Goal: Find contact information: Find contact information

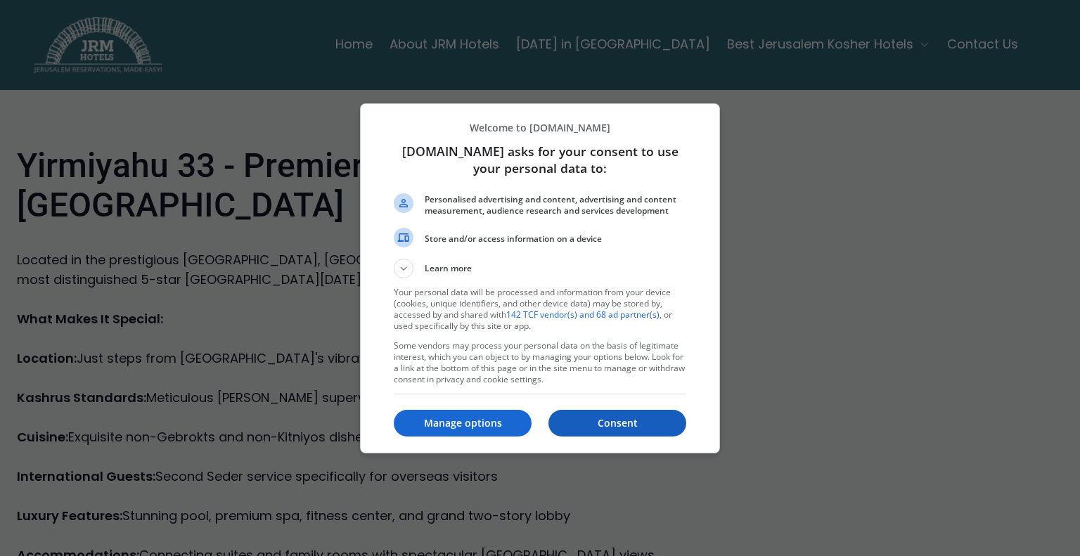
click at [611, 419] on p "Consent" at bounding box center [618, 423] width 138 height 14
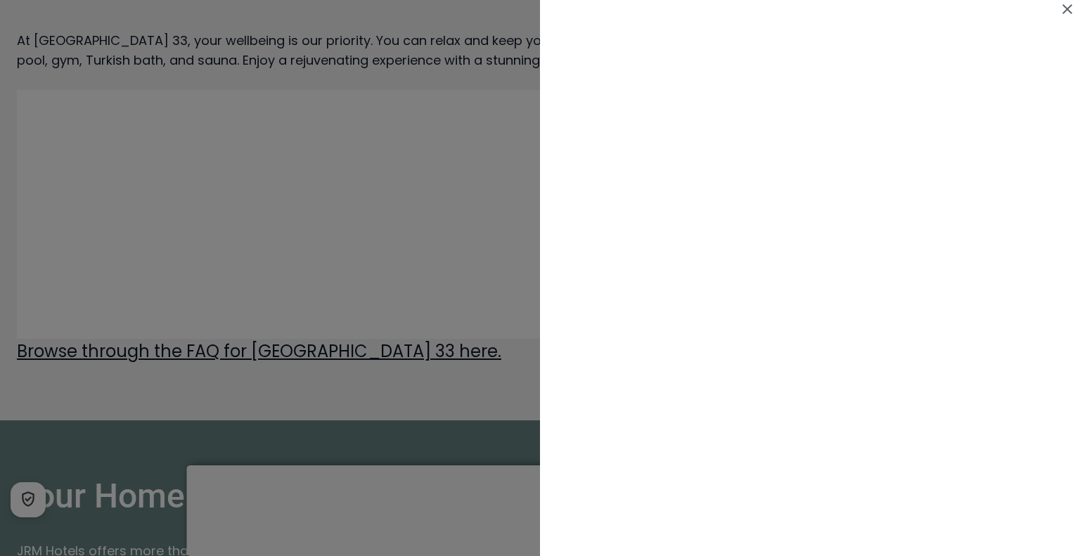
click at [1070, 5] on icon at bounding box center [1067, 9] width 17 height 17
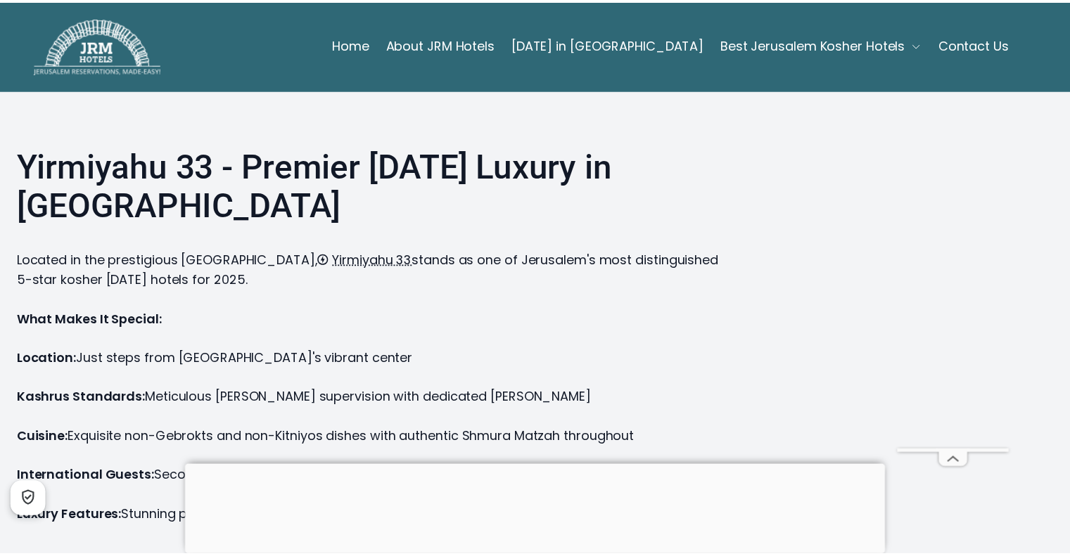
scroll to position [2392, 0]
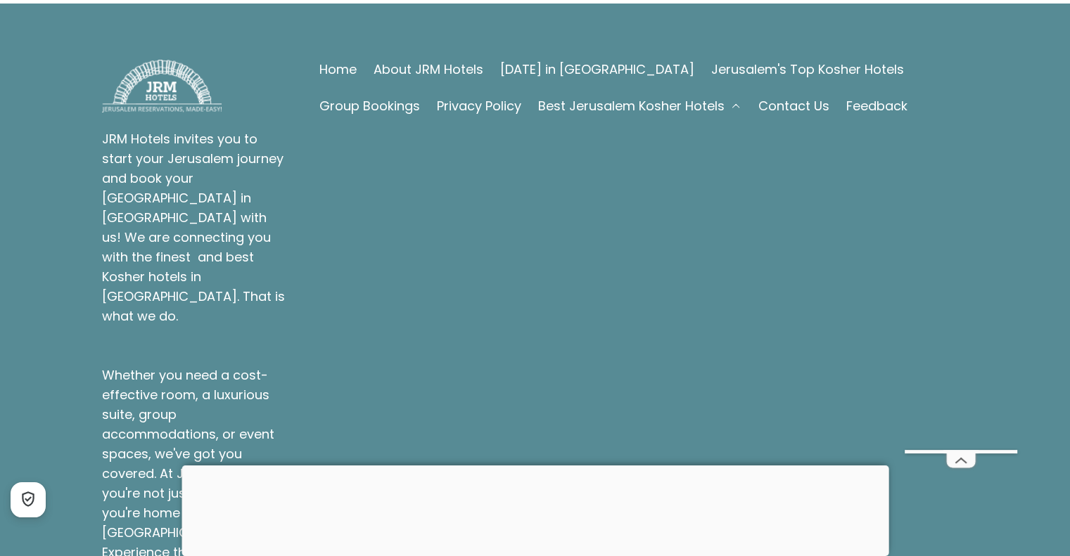
scroll to position [4564, 0]
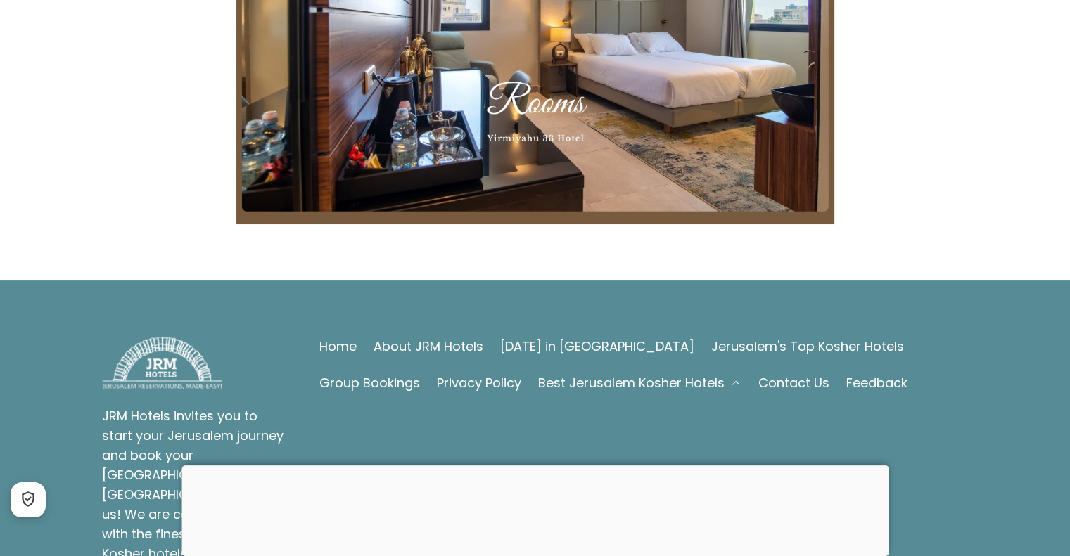
click at [758, 374] on link "Contact Us" at bounding box center [793, 384] width 71 height 20
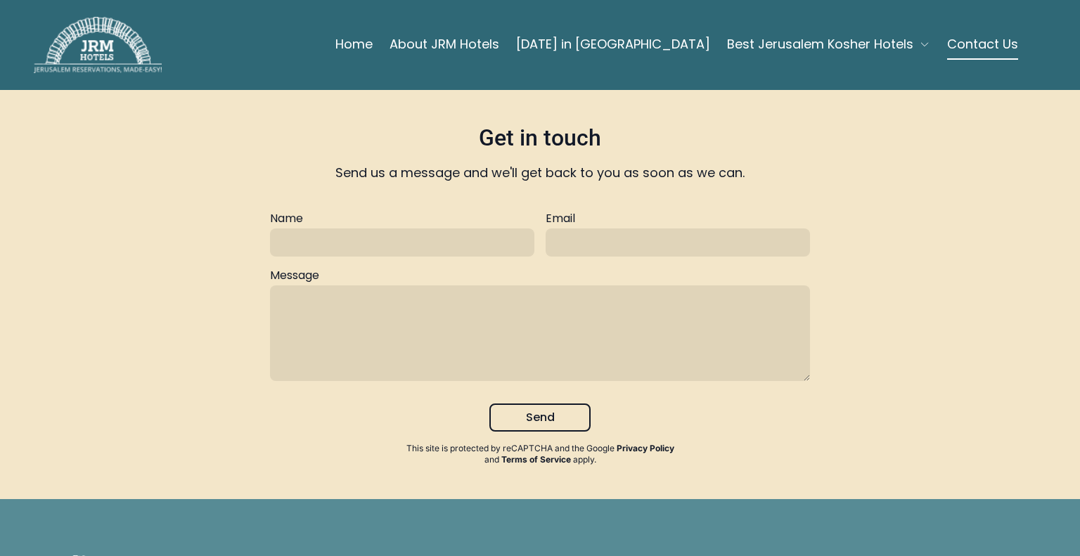
click at [975, 42] on link "Contact Us" at bounding box center [982, 44] width 71 height 28
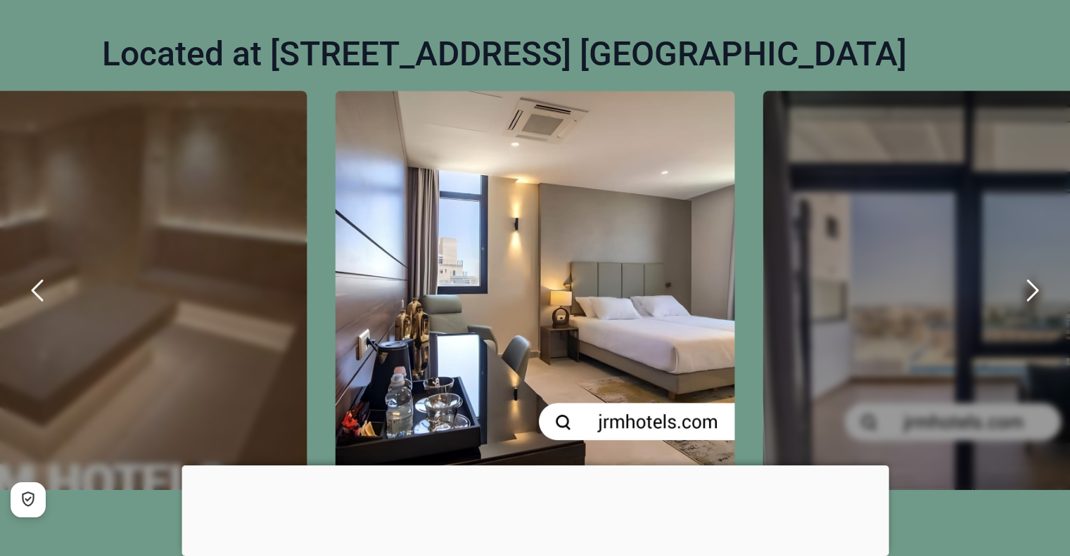
scroll to position [914, 0]
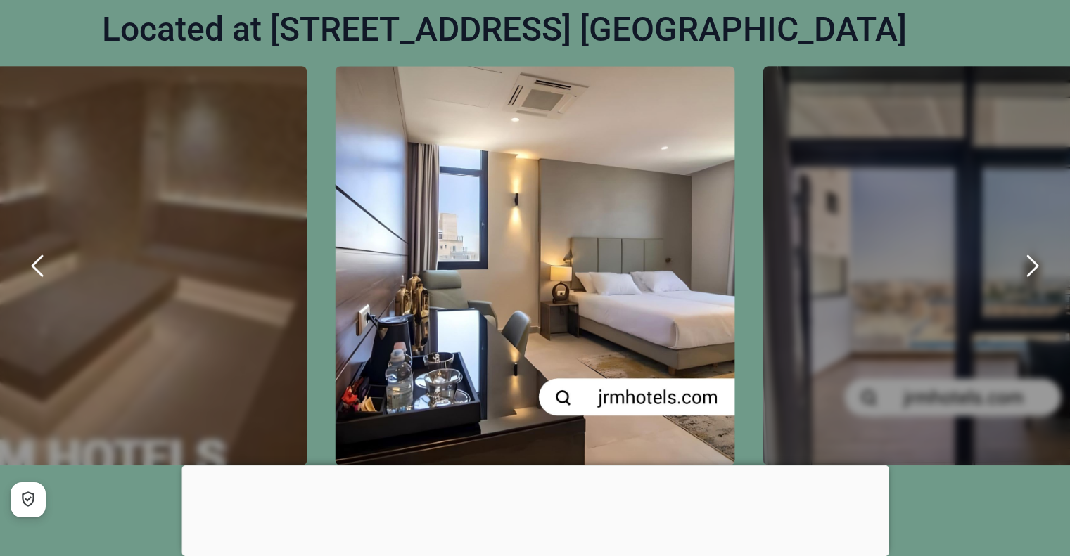
click at [1028, 268] on icon "next" at bounding box center [1032, 266] width 34 height 34
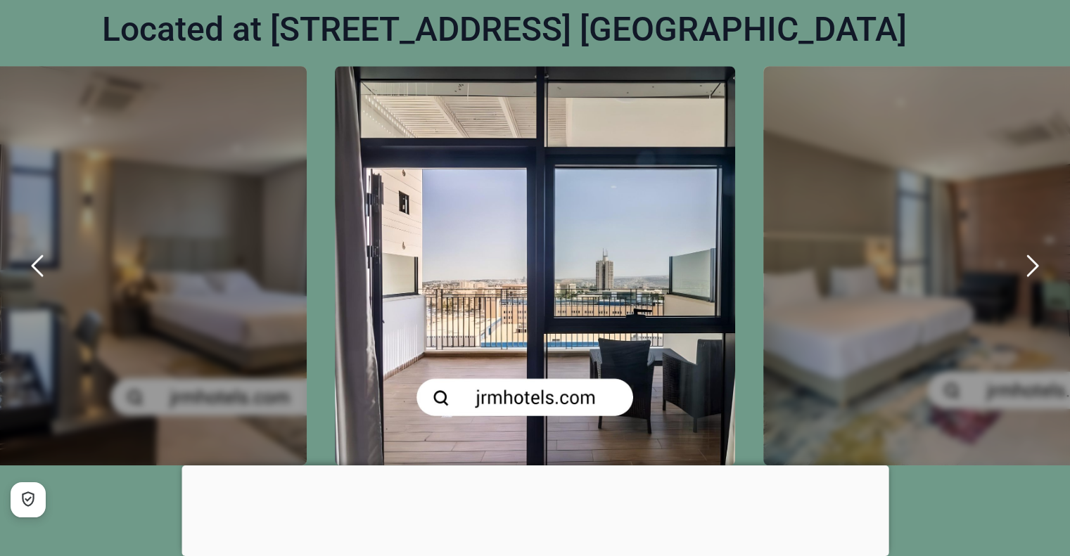
click at [1027, 269] on icon "next" at bounding box center [1032, 266] width 34 height 34
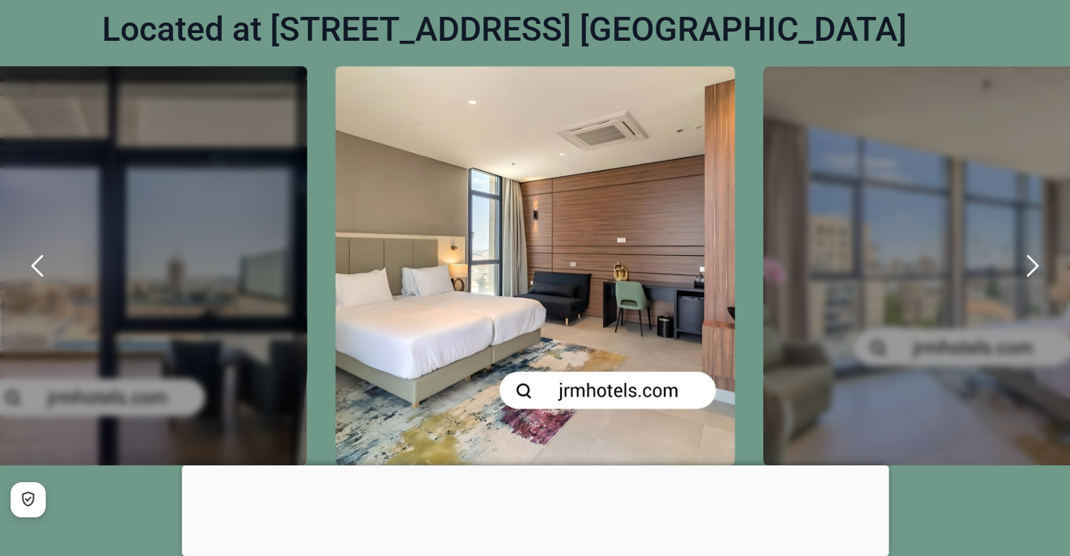
click at [1027, 269] on icon "next" at bounding box center [1032, 266] width 34 height 34
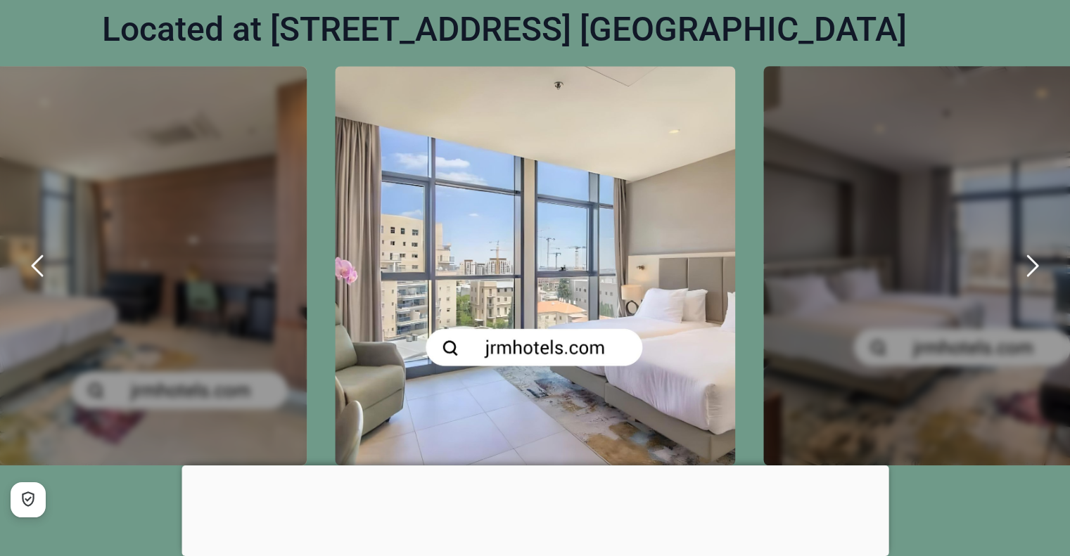
click at [1027, 269] on icon "next" at bounding box center [1032, 266] width 34 height 34
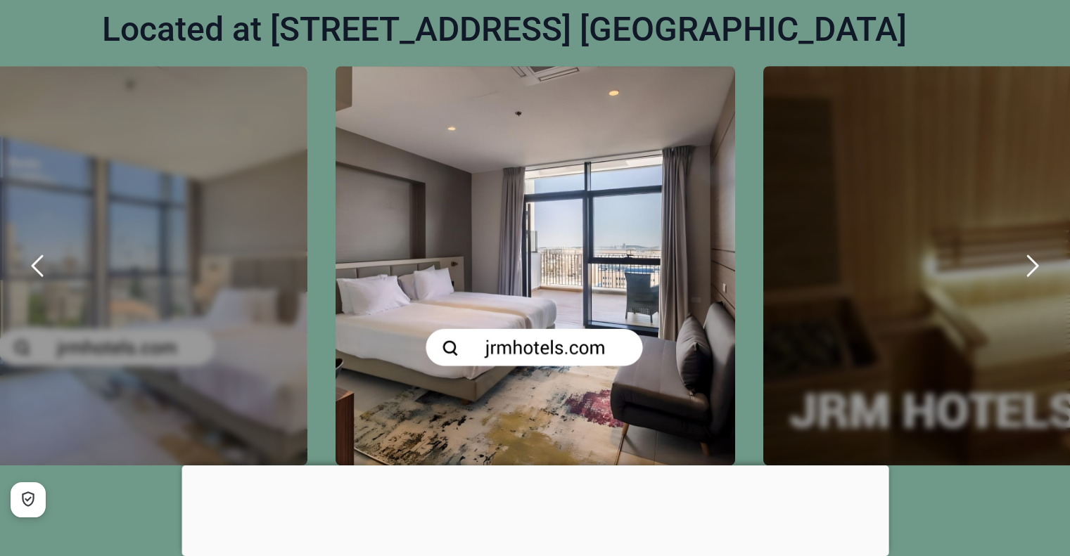
click at [1027, 269] on icon "next" at bounding box center [1032, 266] width 34 height 34
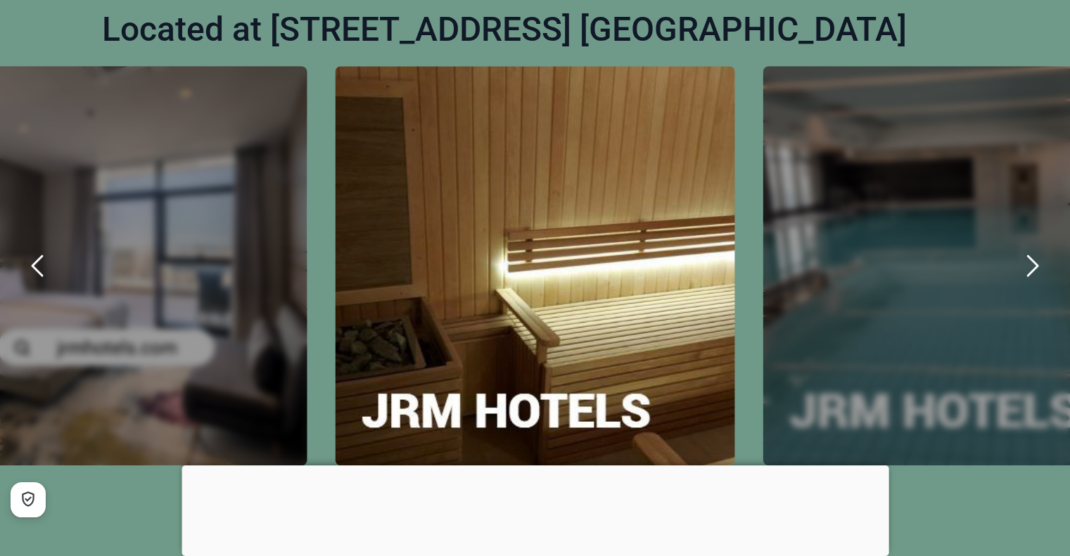
click at [1027, 269] on icon "next" at bounding box center [1032, 266] width 34 height 34
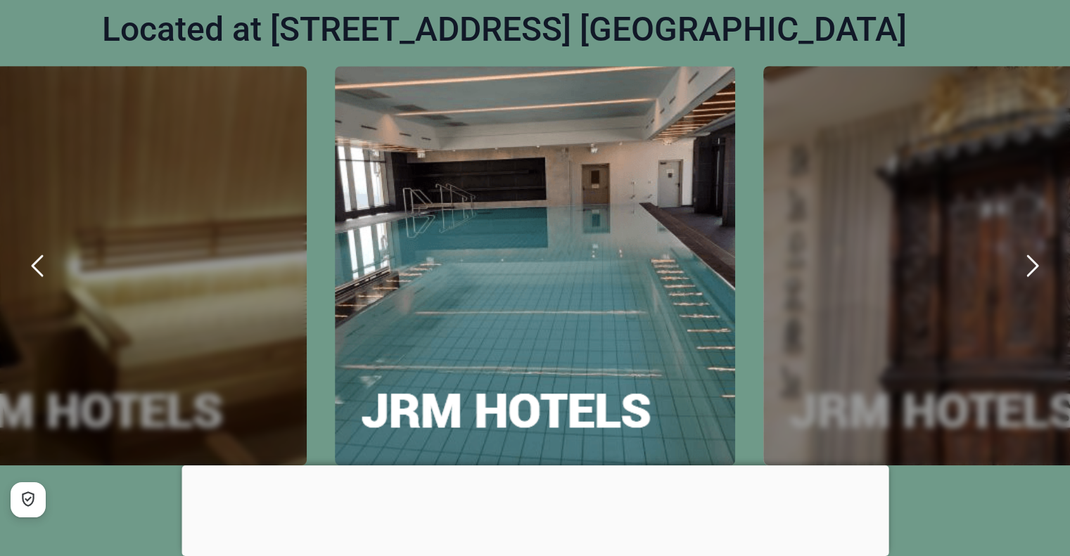
click at [1032, 267] on icon "next" at bounding box center [1032, 266] width 34 height 34
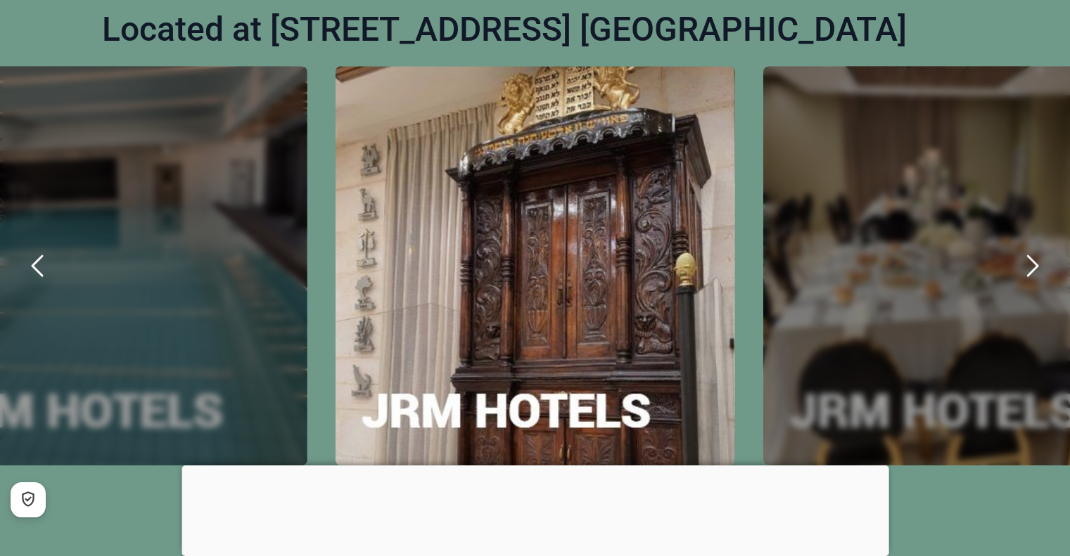
click at [1032, 267] on icon "next" at bounding box center [1032, 266] width 34 height 34
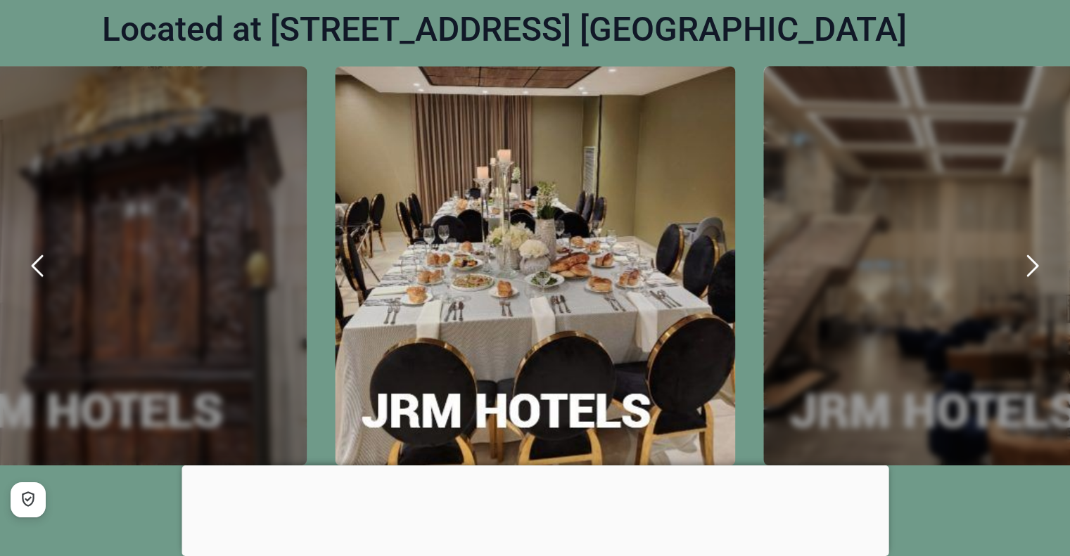
click at [1033, 267] on icon "next" at bounding box center [1032, 266] width 34 height 34
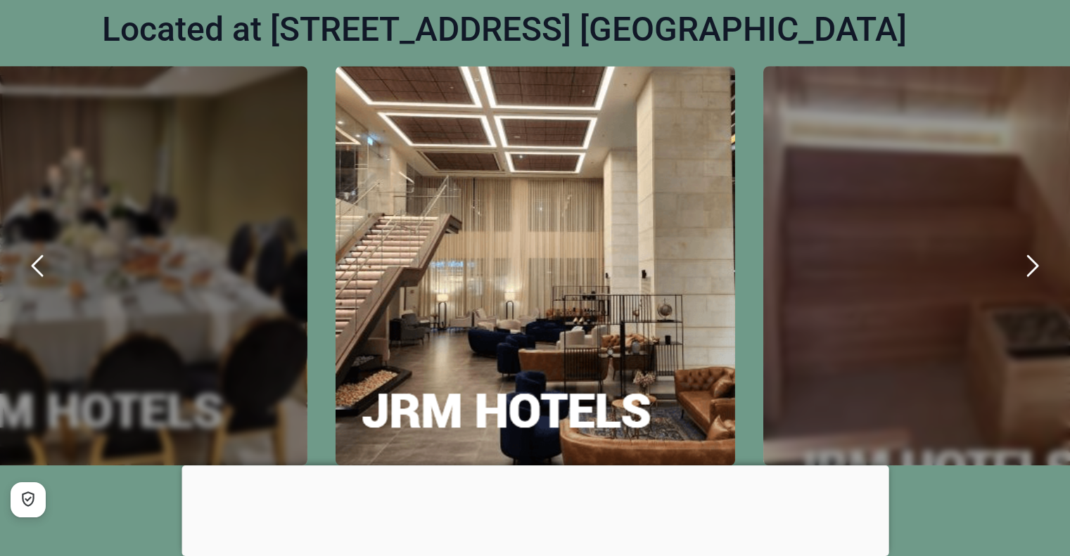
click at [1033, 267] on icon "next" at bounding box center [1032, 266] width 34 height 34
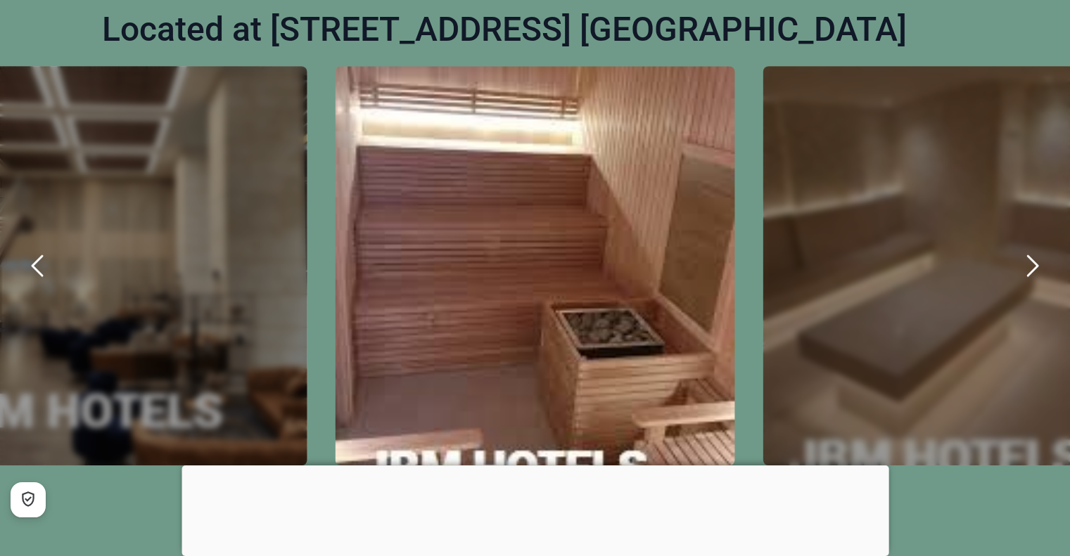
click at [1033, 267] on icon "next" at bounding box center [1032, 266] width 34 height 34
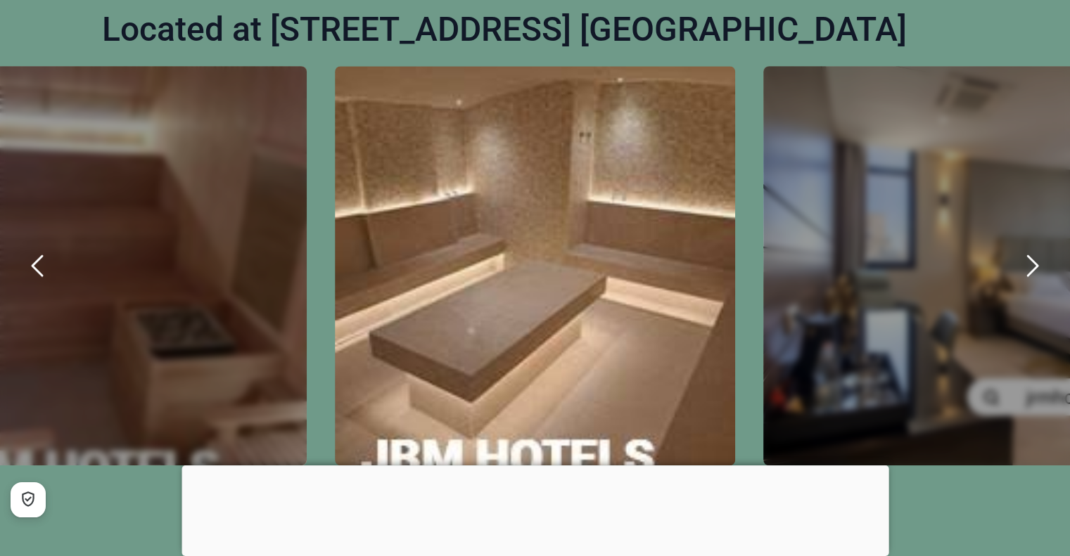
click at [1033, 267] on icon "next" at bounding box center [1032, 266] width 34 height 34
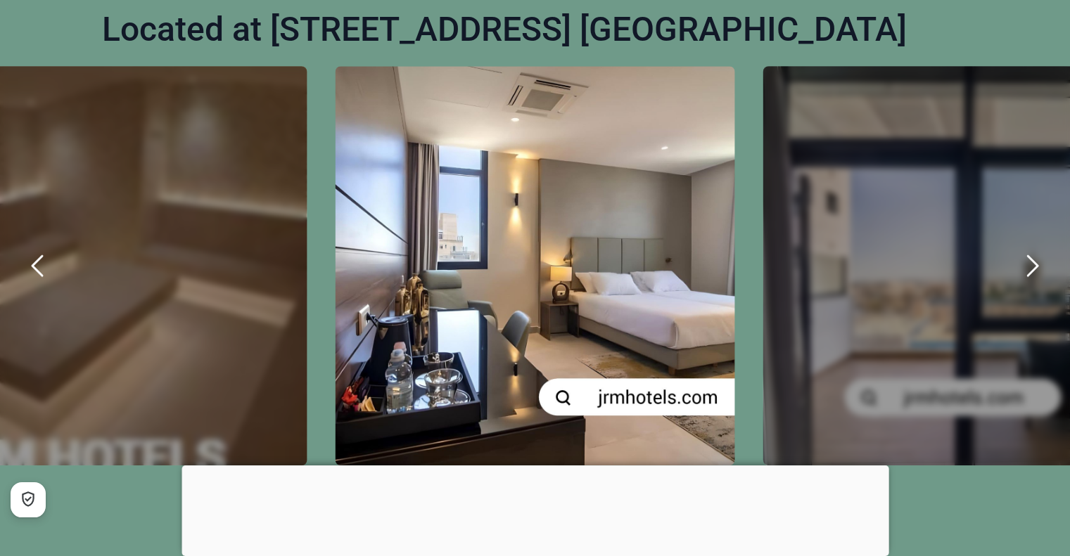
click at [1033, 267] on icon "next" at bounding box center [1032, 266] width 34 height 34
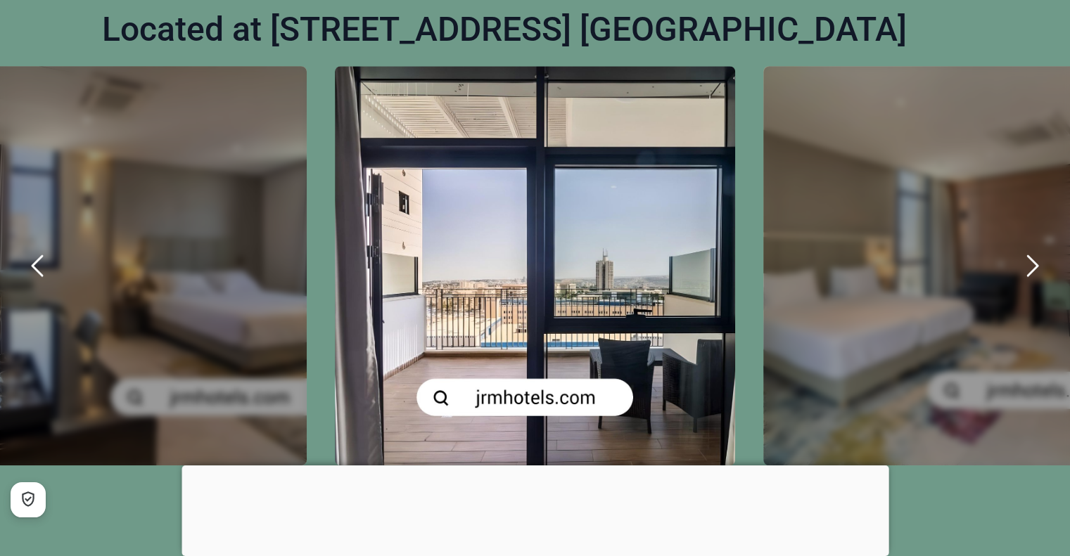
click at [1033, 267] on icon "next" at bounding box center [1032, 266] width 34 height 34
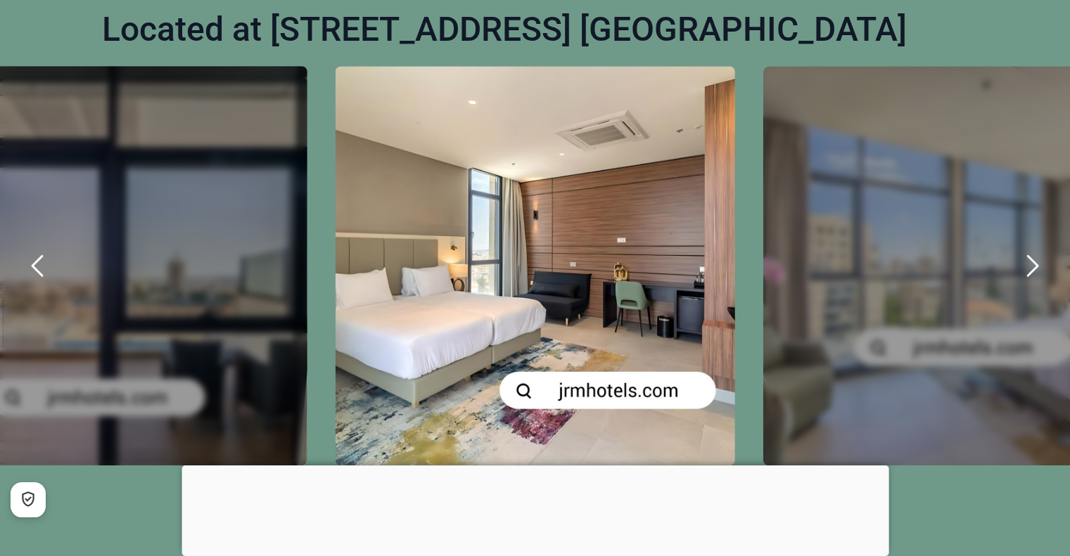
click at [1033, 267] on icon "next" at bounding box center [1032, 266] width 34 height 34
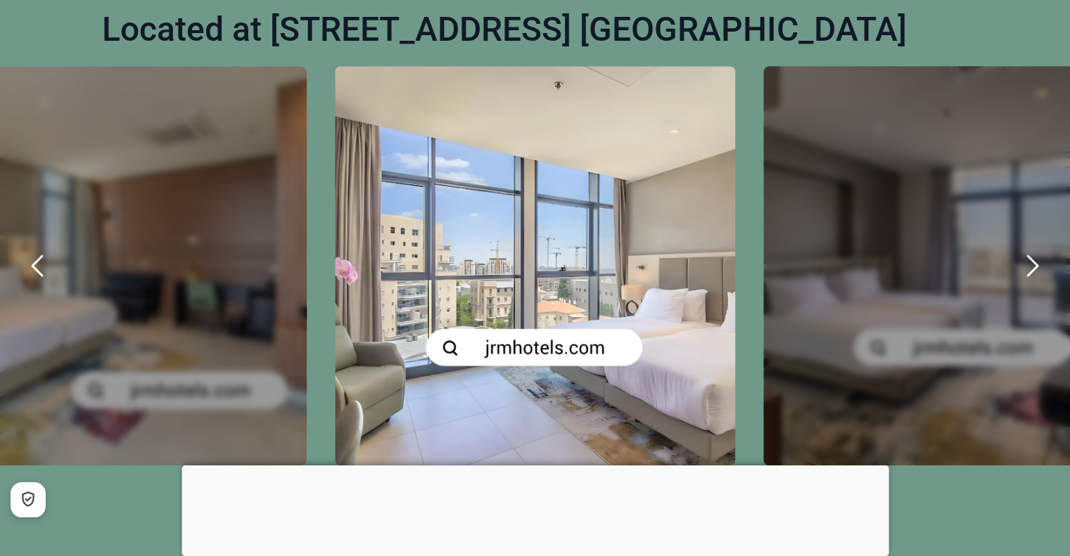
click at [1033, 267] on icon "next" at bounding box center [1032, 266] width 34 height 34
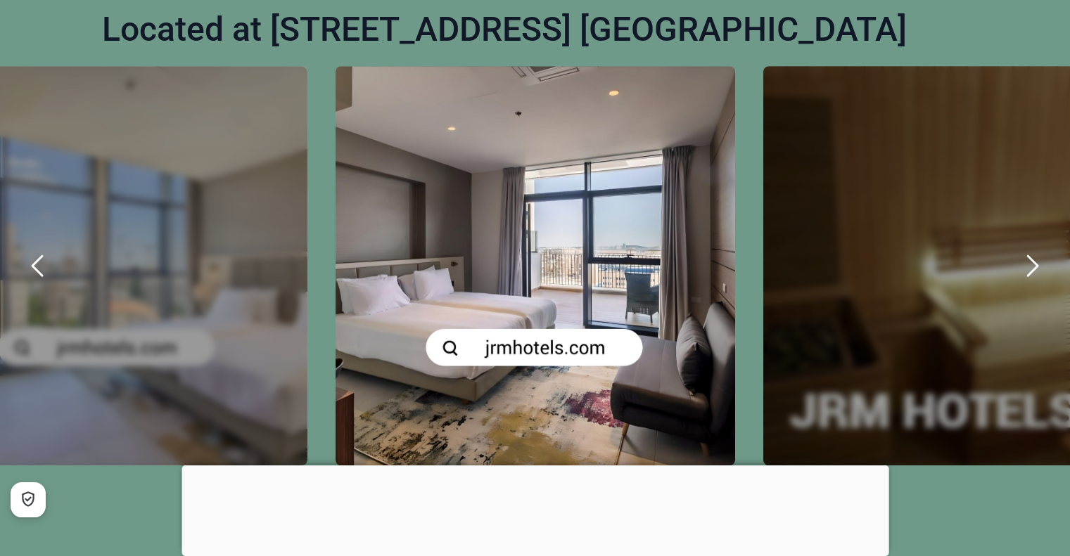
click at [1033, 267] on icon "next" at bounding box center [1032, 266] width 34 height 34
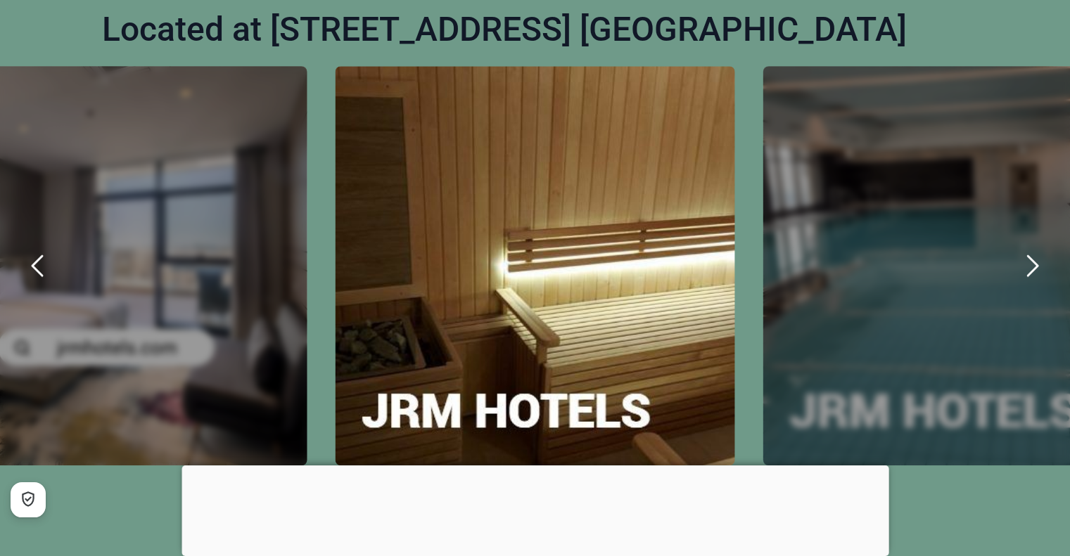
click at [1033, 267] on icon "next" at bounding box center [1032, 266] width 34 height 34
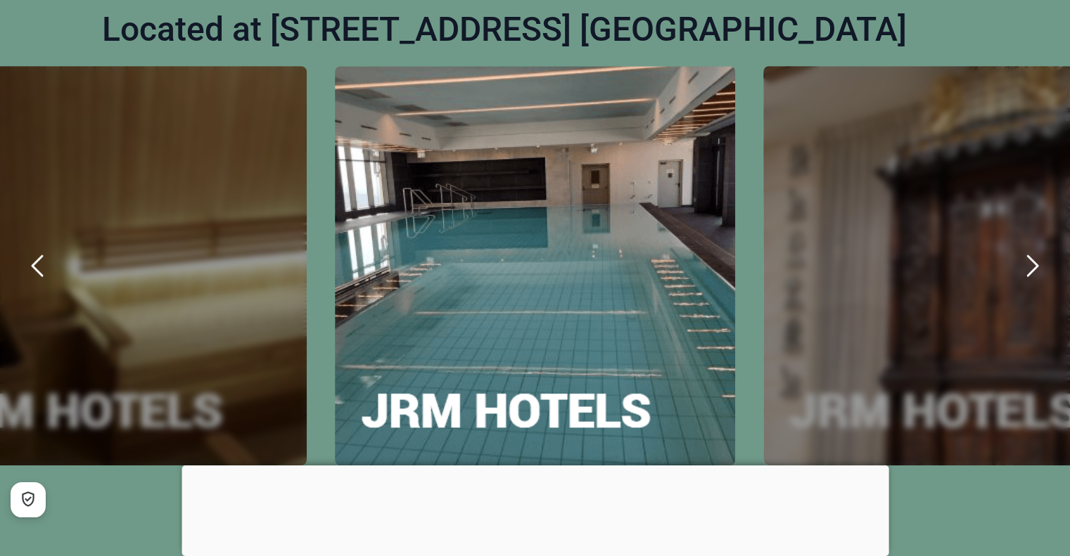
click at [1033, 267] on icon "next" at bounding box center [1032, 266] width 34 height 34
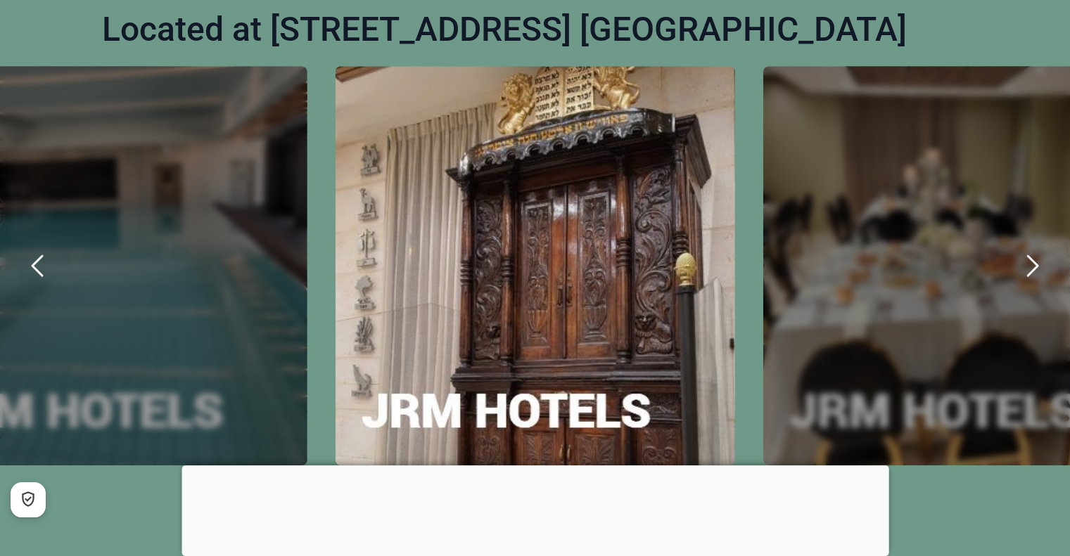
click at [1033, 267] on icon "next" at bounding box center [1032, 266] width 34 height 34
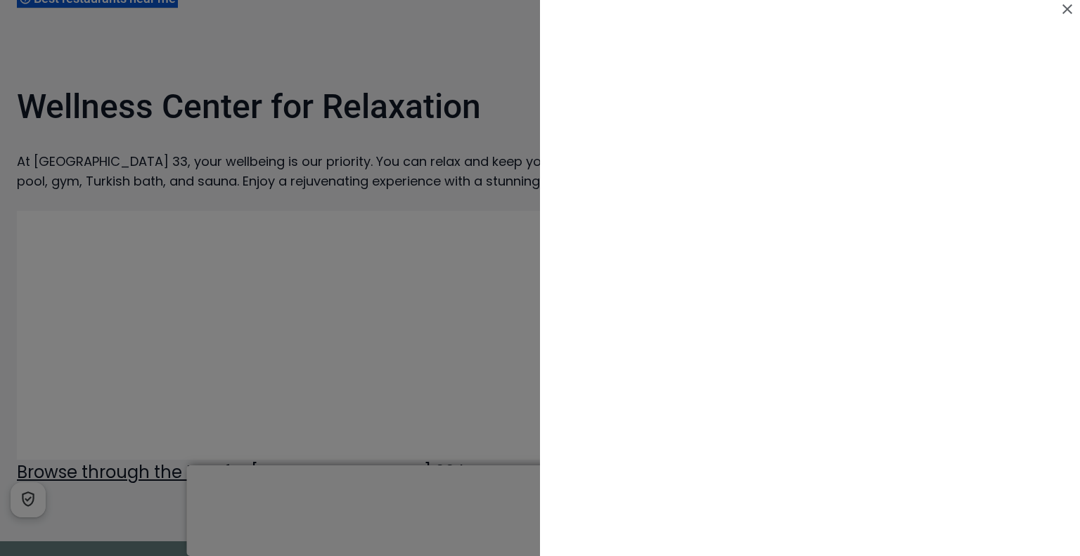
click at [1067, 4] on icon at bounding box center [1067, 9] width 17 height 17
click at [1066, 3] on icon at bounding box center [1067, 9] width 17 height 17
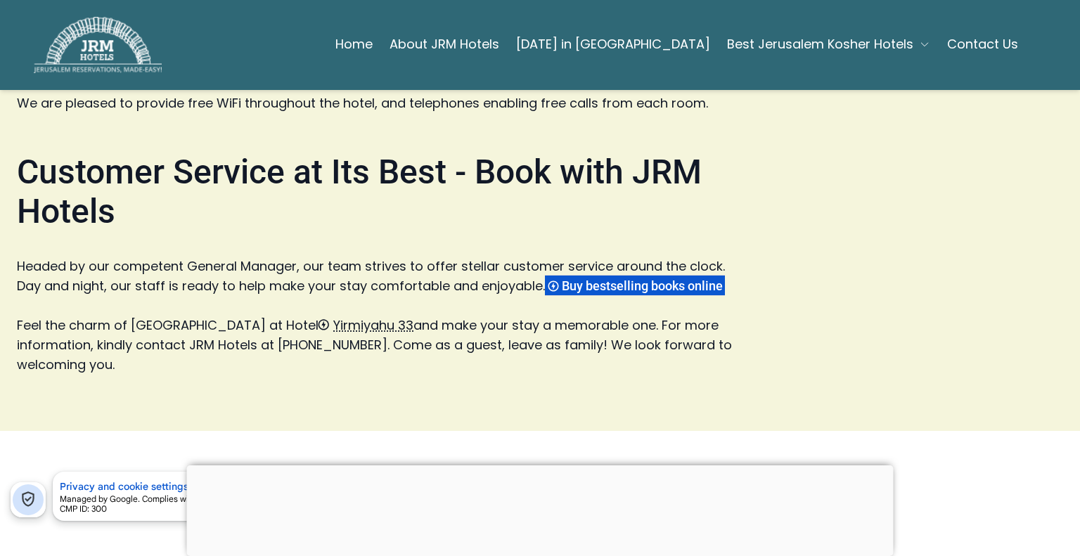
scroll to position [3798, 0]
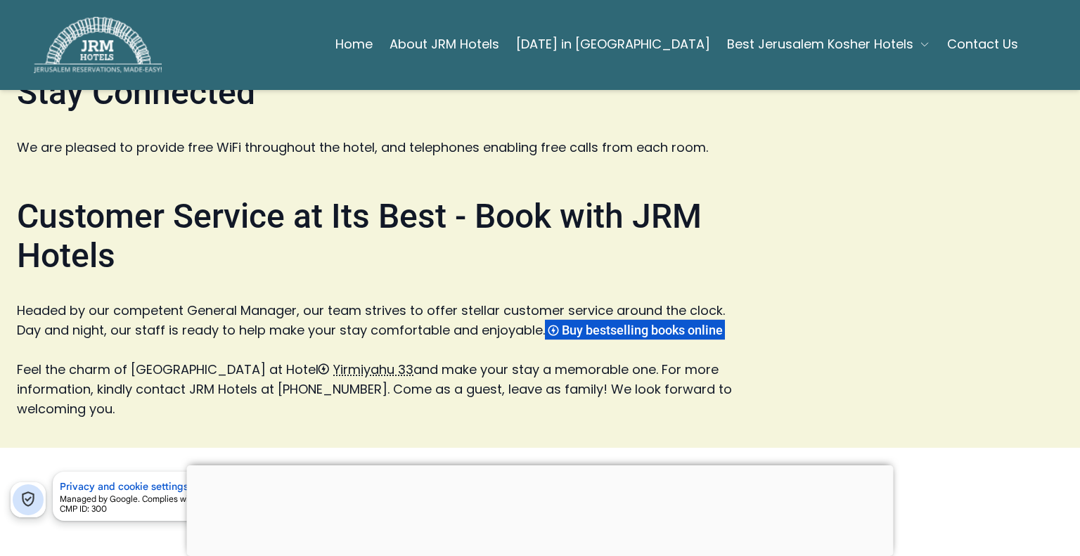
click at [490, 45] on link "About JRM Hotels" at bounding box center [445, 44] width 110 height 28
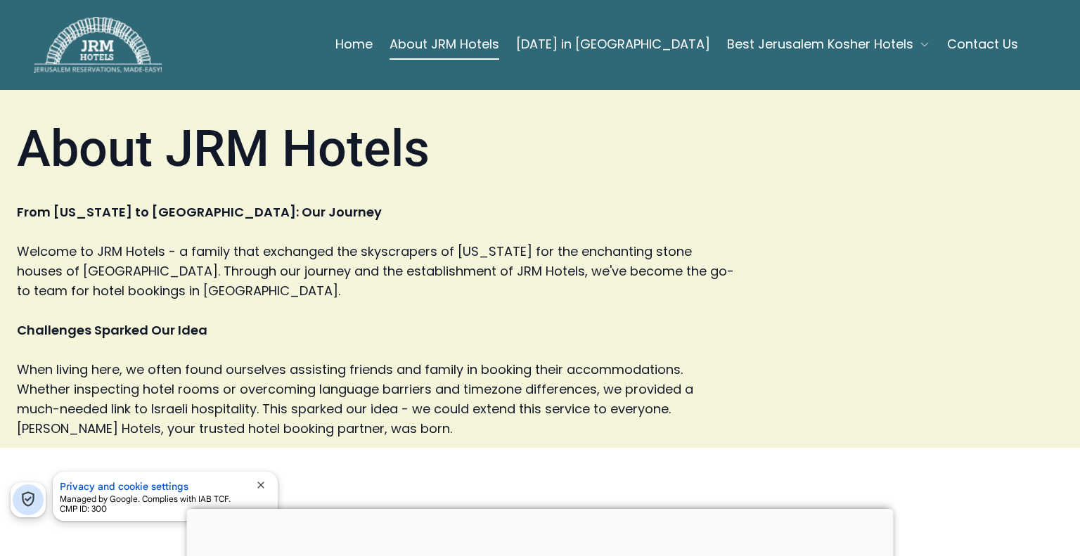
scroll to position [70, 0]
